Goal: Use online tool/utility: Utilize a website feature to perform a specific function

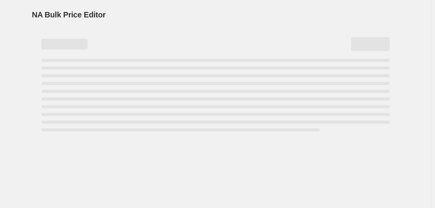
click at [183, 69] on div "Page loading" at bounding box center [215, 67] width 348 height 3
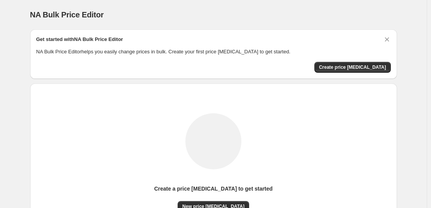
drag, startPoint x: 183, startPoint y: 69, endPoint x: 138, endPoint y: 71, distance: 45.6
click at [138, 71] on div "Create price [MEDICAL_DATA]" at bounding box center [213, 67] width 355 height 11
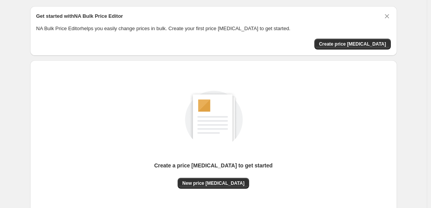
scroll to position [81, 0]
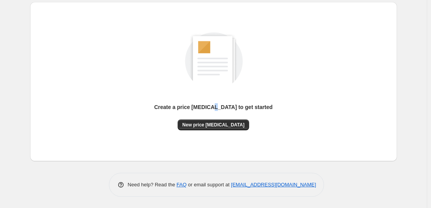
click at [221, 114] on div "Create a price [MEDICAL_DATA] to get started" at bounding box center [213, 111] width 119 height 16
click at [220, 118] on div "Create a price [MEDICAL_DATA] to get started" at bounding box center [213, 111] width 119 height 16
click at [219, 119] on button "New price [MEDICAL_DATA]" at bounding box center [213, 124] width 71 height 11
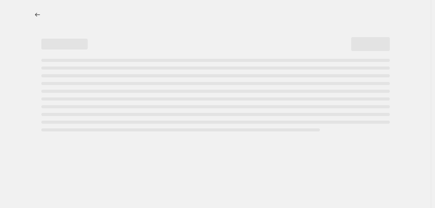
select select "percentage"
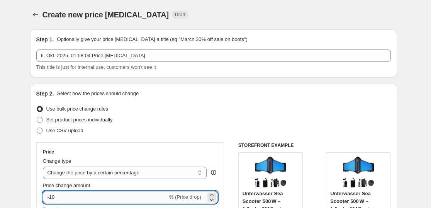
click at [97, 195] on input "-10" at bounding box center [105, 197] width 125 height 12
type input "-1"
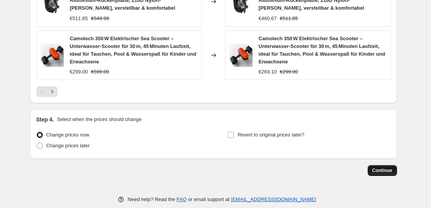
type input "-35"
click at [382, 167] on span "Continue" at bounding box center [382, 170] width 20 height 6
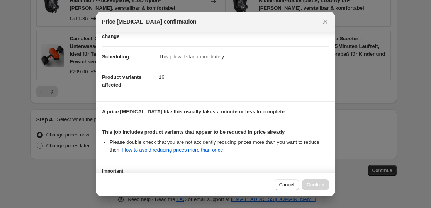
scroll to position [117, 0]
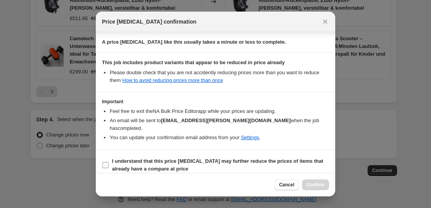
click at [178, 158] on b "I understand that this price [MEDICAL_DATA] may further reduce the prices of it…" at bounding box center [217, 165] width 211 height 14
click at [109, 162] on input "I understand that this price [MEDICAL_DATA] may further reduce the prices of it…" at bounding box center [105, 165] width 6 height 6
checkbox input "true"
click at [311, 182] on span "Confirm" at bounding box center [316, 185] width 18 height 6
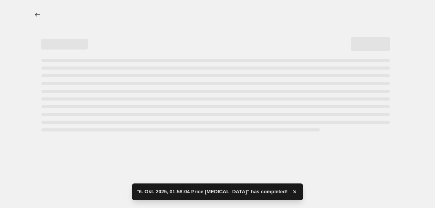
select select "percentage"
